Goal: Navigation & Orientation: Find specific page/section

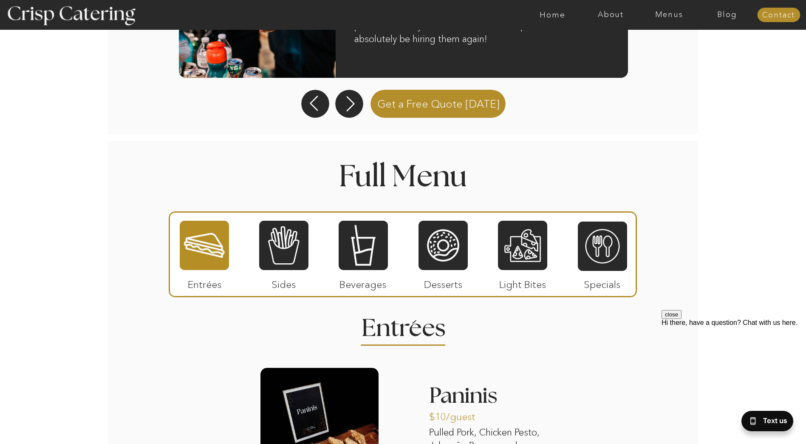
scroll to position [892, 0]
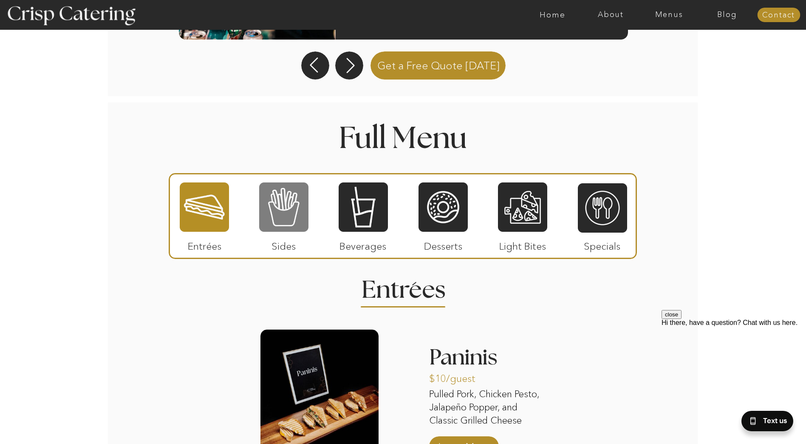
click at [278, 210] on div at bounding box center [283, 206] width 49 height 51
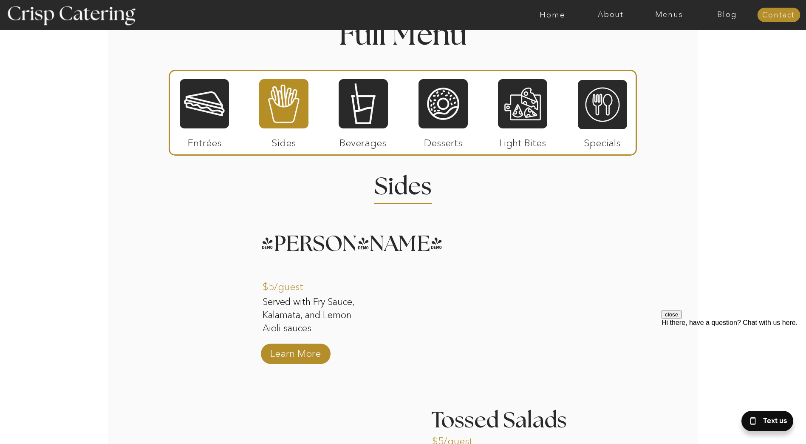
scroll to position [980, 0]
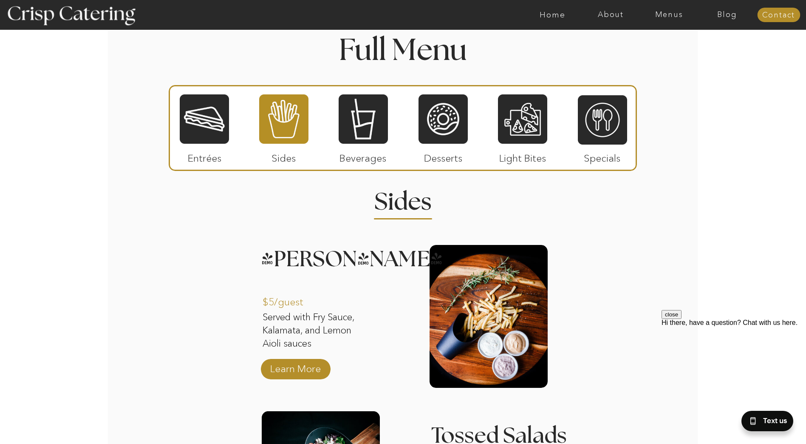
drag, startPoint x: 529, startPoint y: 110, endPoint x: 522, endPoint y: 114, distance: 8.0
click at [529, 110] on div at bounding box center [522, 118] width 49 height 51
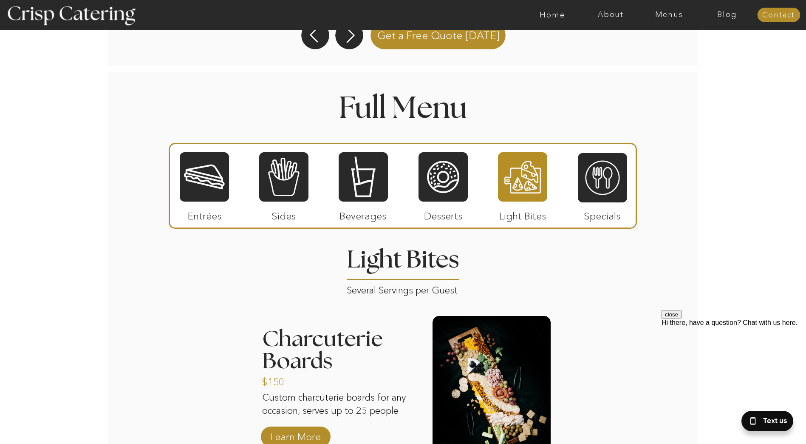
scroll to position [917, 0]
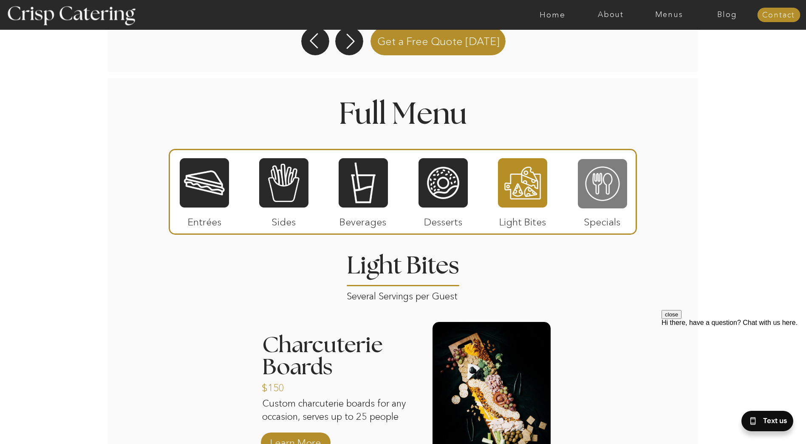
click at [605, 183] on div at bounding box center [602, 183] width 49 height 51
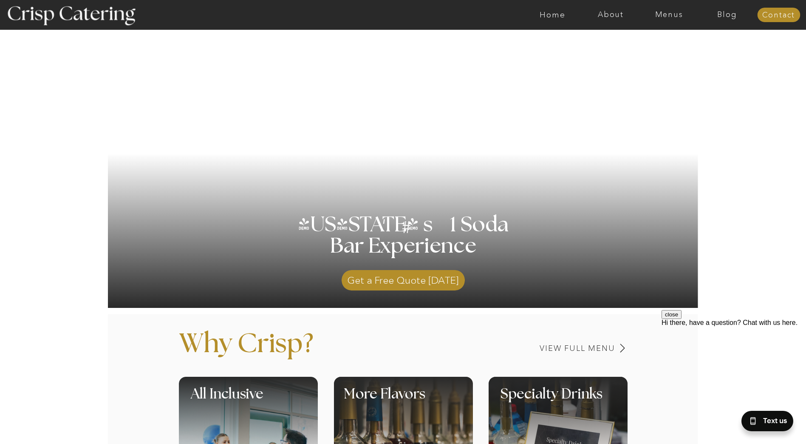
scroll to position [0, 0]
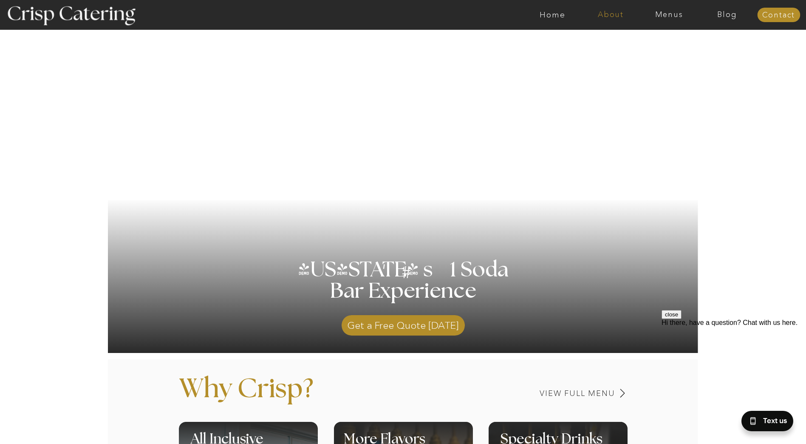
click at [612, 13] on nav "About" at bounding box center [611, 15] width 58 height 8
click at [615, 39] on nav "About Crisp" at bounding box center [613, 39] width 49 height 8
